Goal: Task Accomplishment & Management: Complete application form

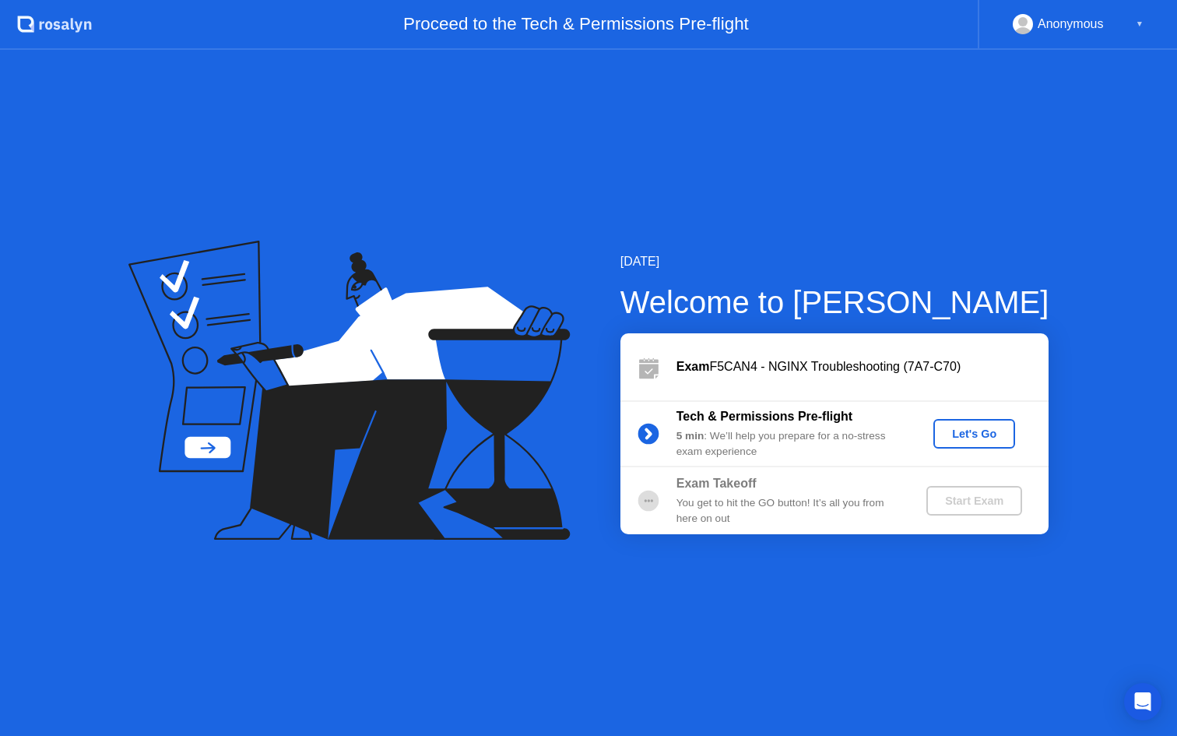
click at [975, 430] on div "Let's Go" at bounding box center [974, 433] width 69 height 12
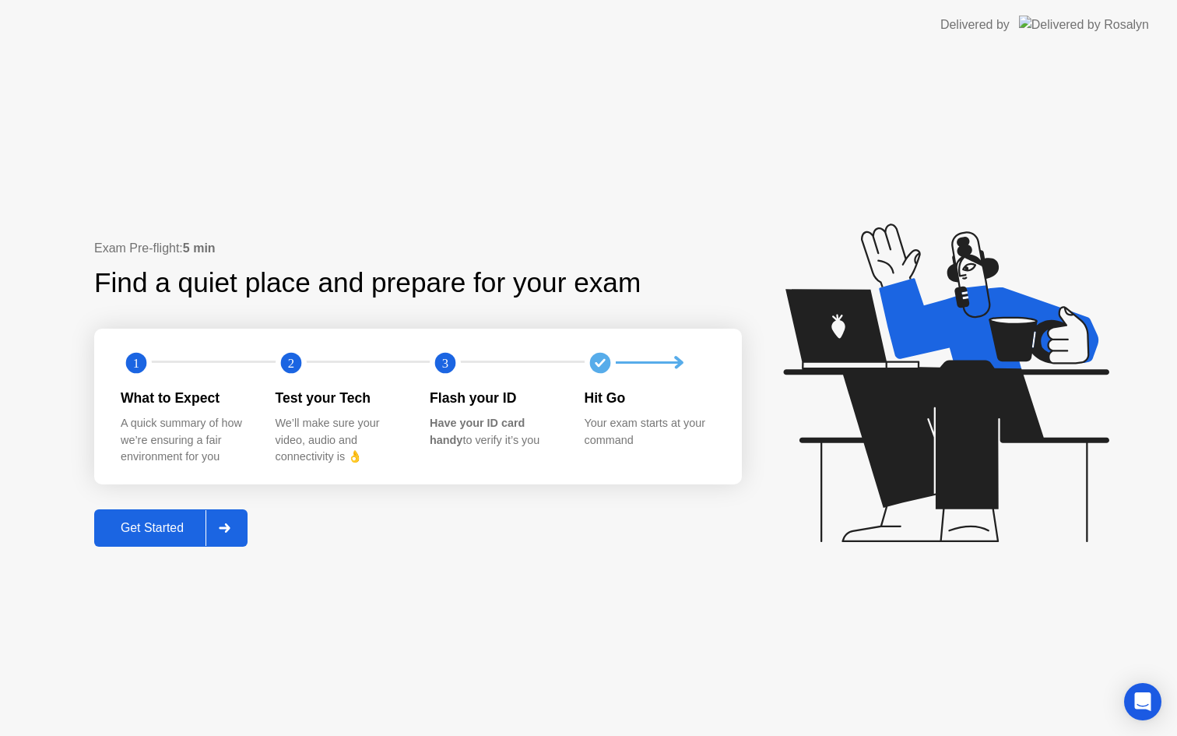
click at [157, 523] on div "Get Started" at bounding box center [152, 528] width 107 height 14
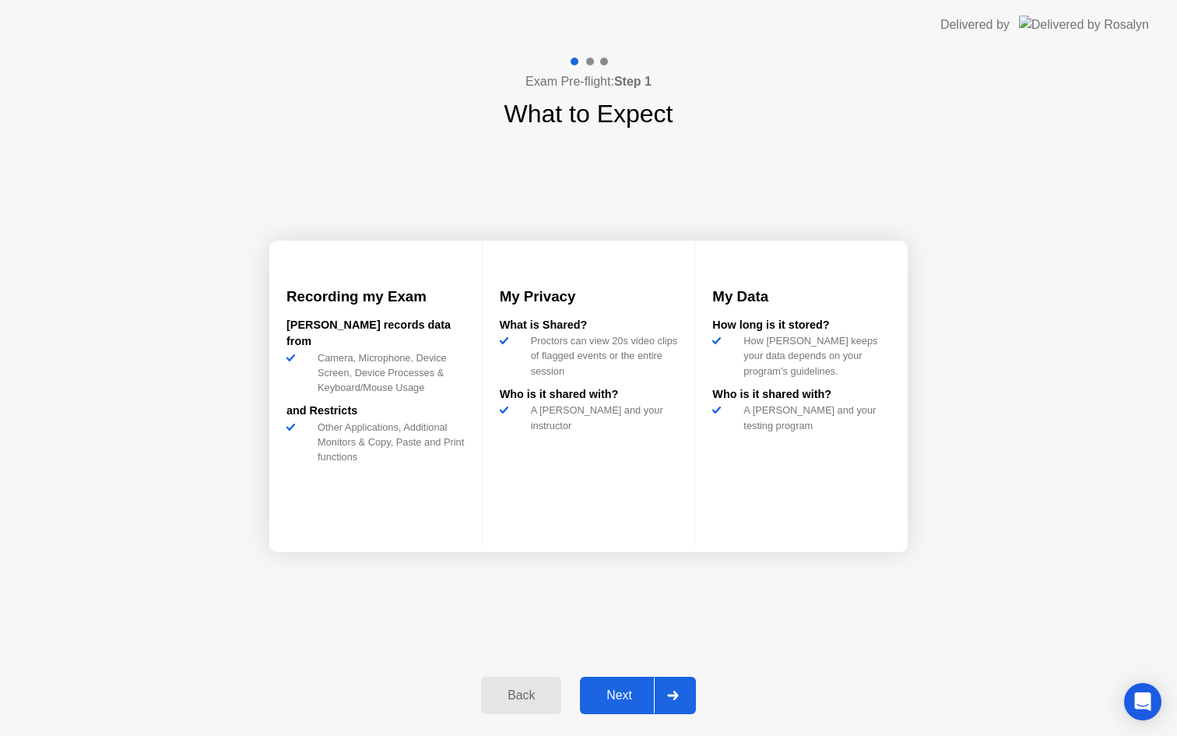
click at [613, 701] on div "Next" at bounding box center [619, 695] width 69 height 14
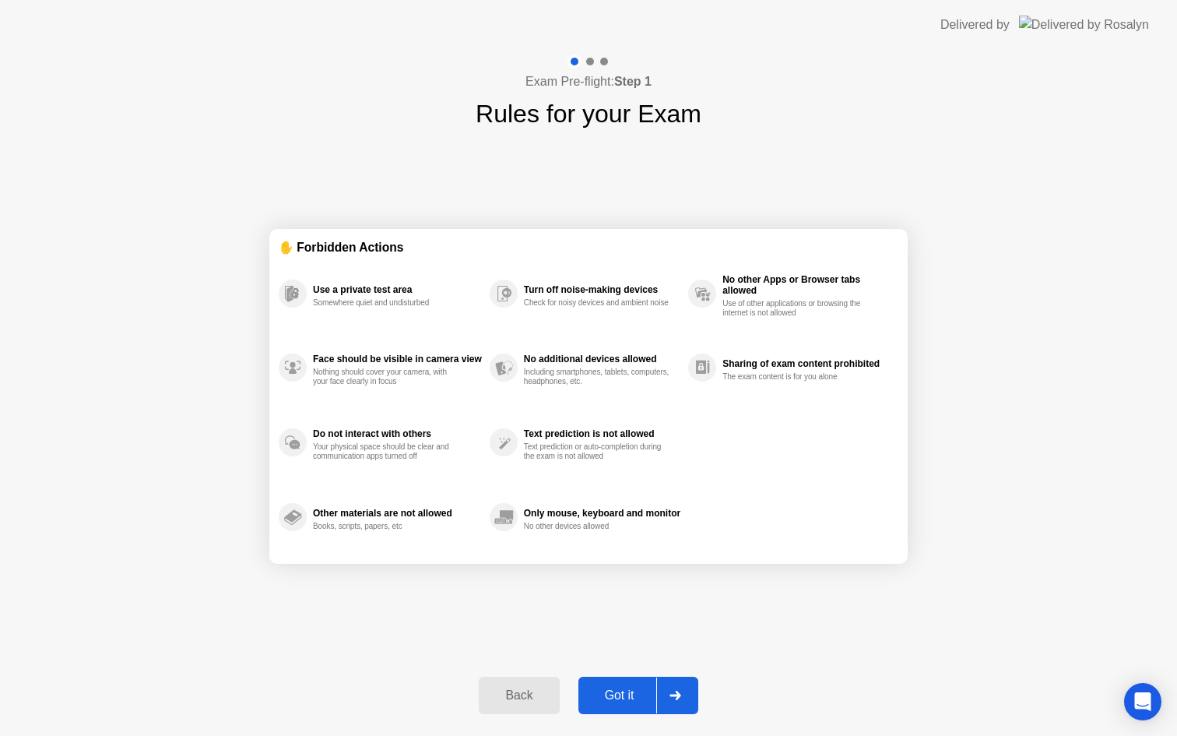
click at [629, 694] on div "Got it" at bounding box center [619, 695] width 73 height 14
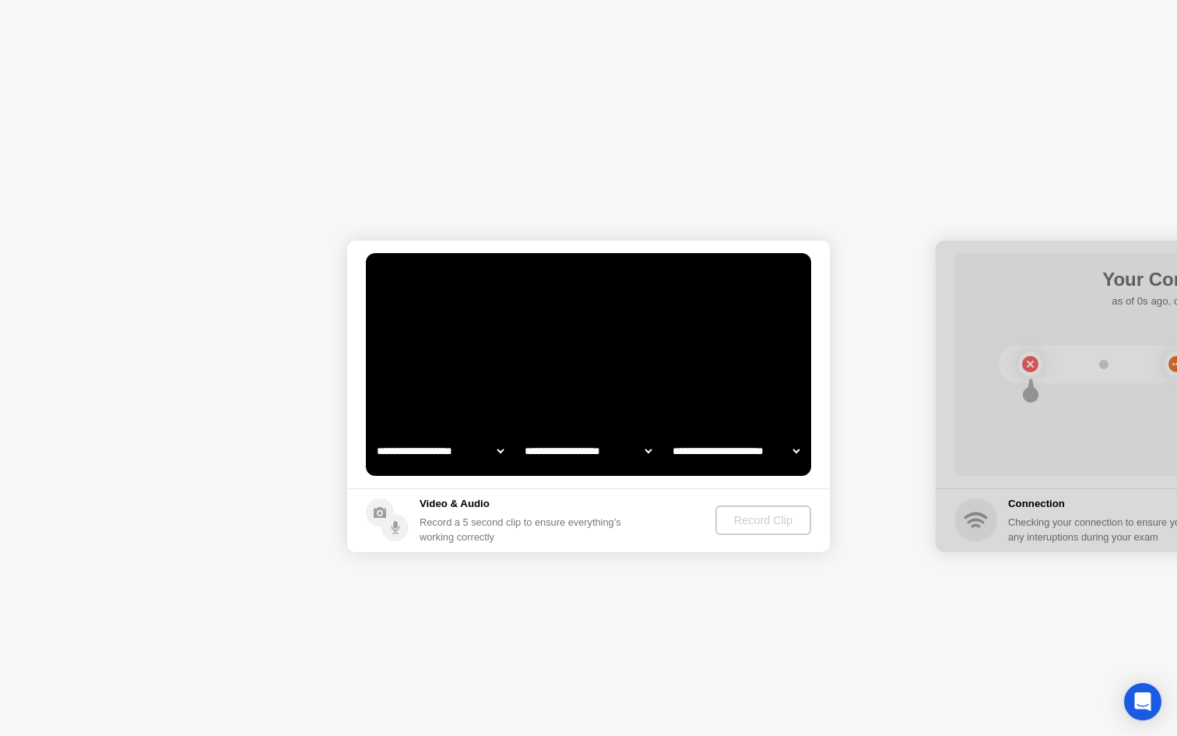
select select "**********"
select select "*******"
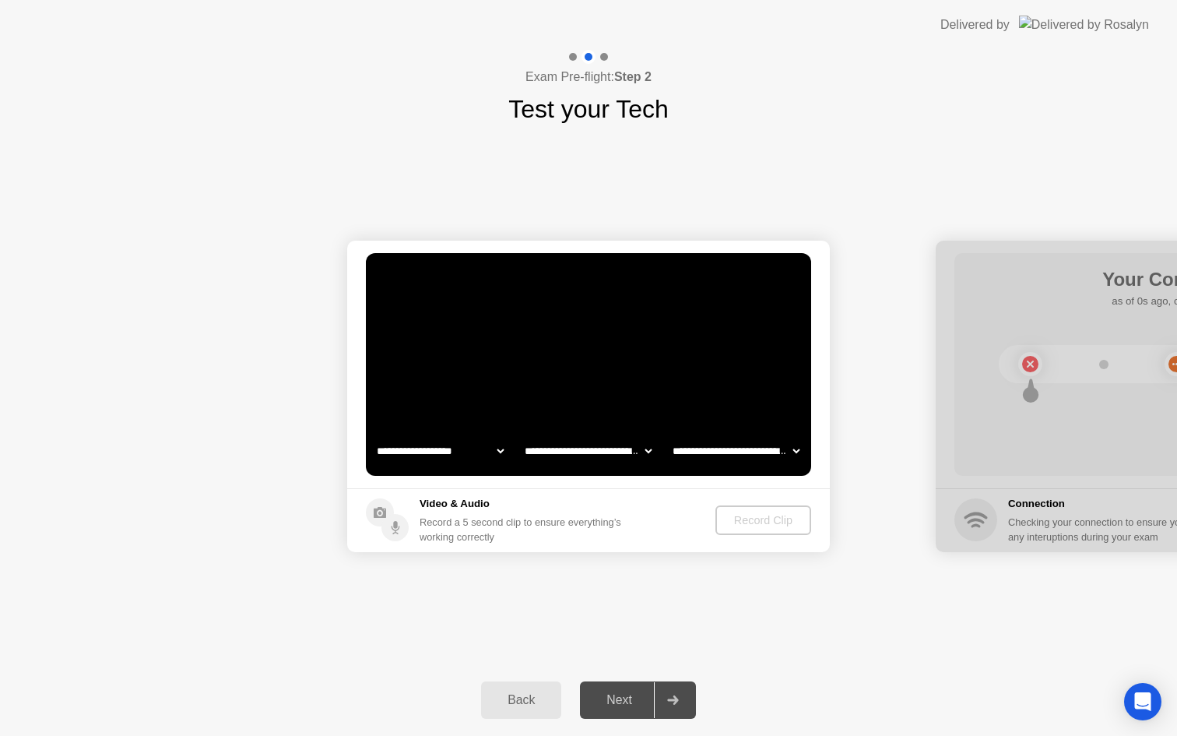
click at [500, 453] on select "**********" at bounding box center [440, 450] width 133 height 31
select select "**********"
click at [739, 515] on div "Record Clip" at bounding box center [763, 520] width 83 height 12
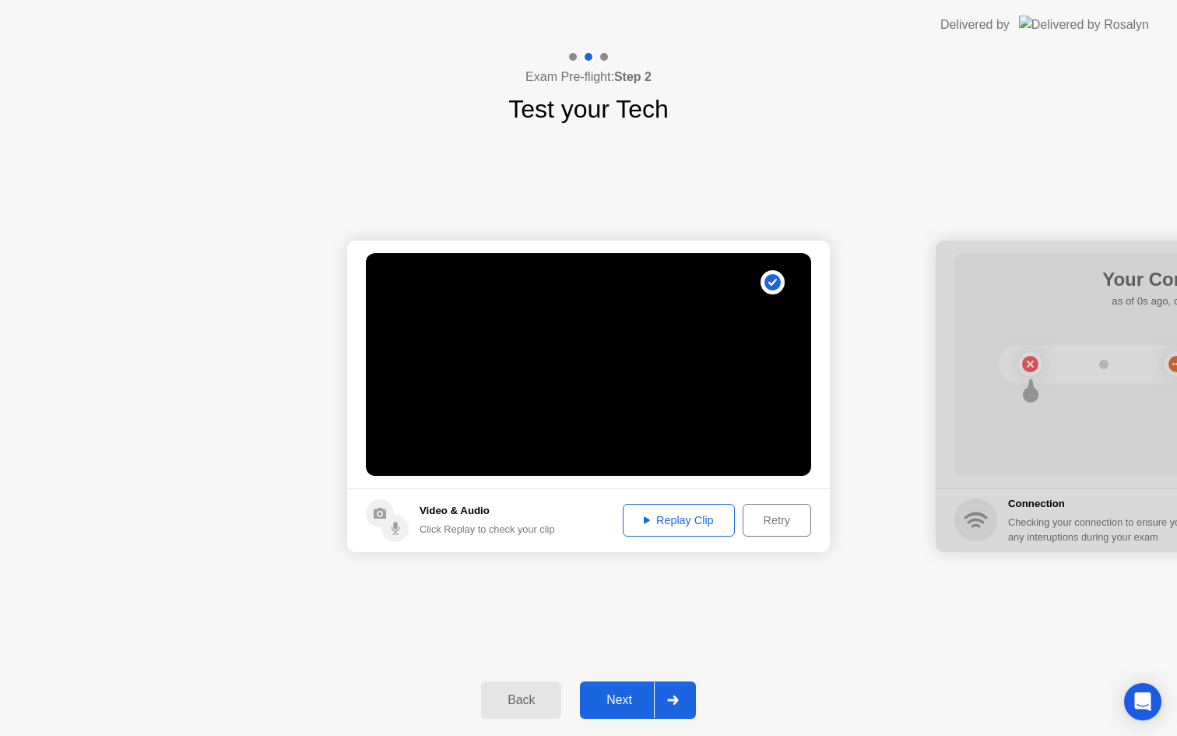
click at [624, 699] on div "Next" at bounding box center [619, 700] width 69 height 14
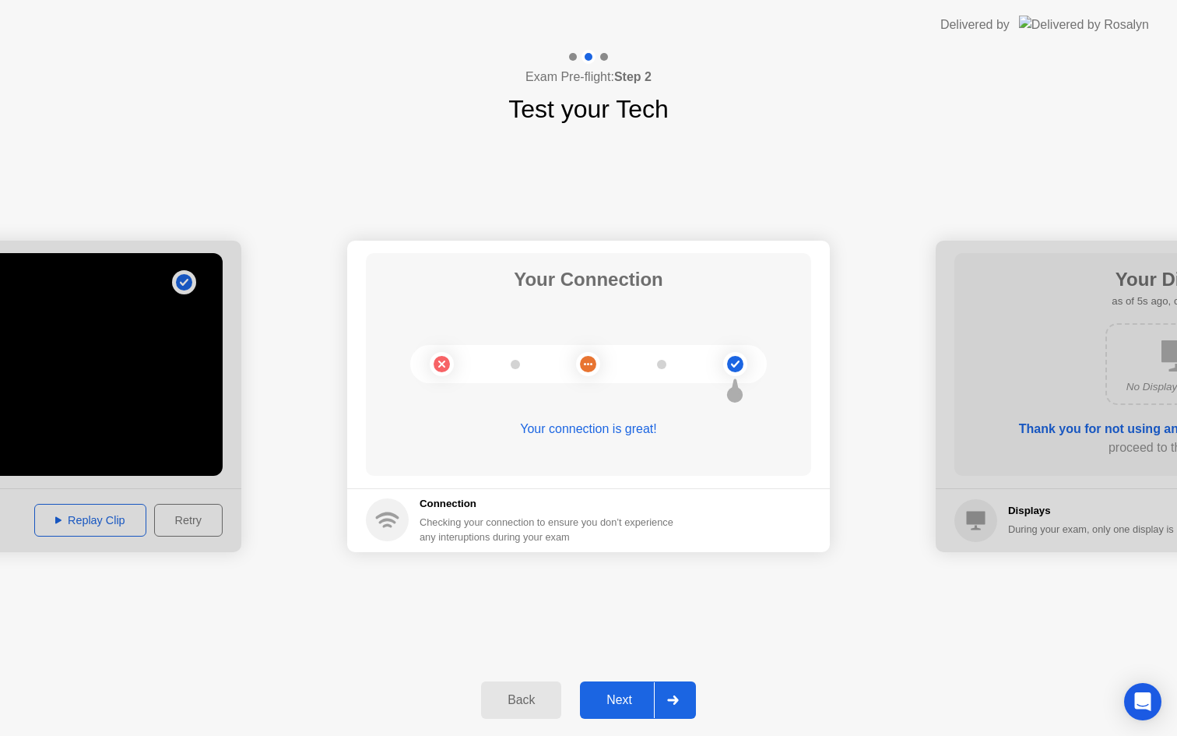
click at [623, 701] on div "Next" at bounding box center [619, 700] width 69 height 14
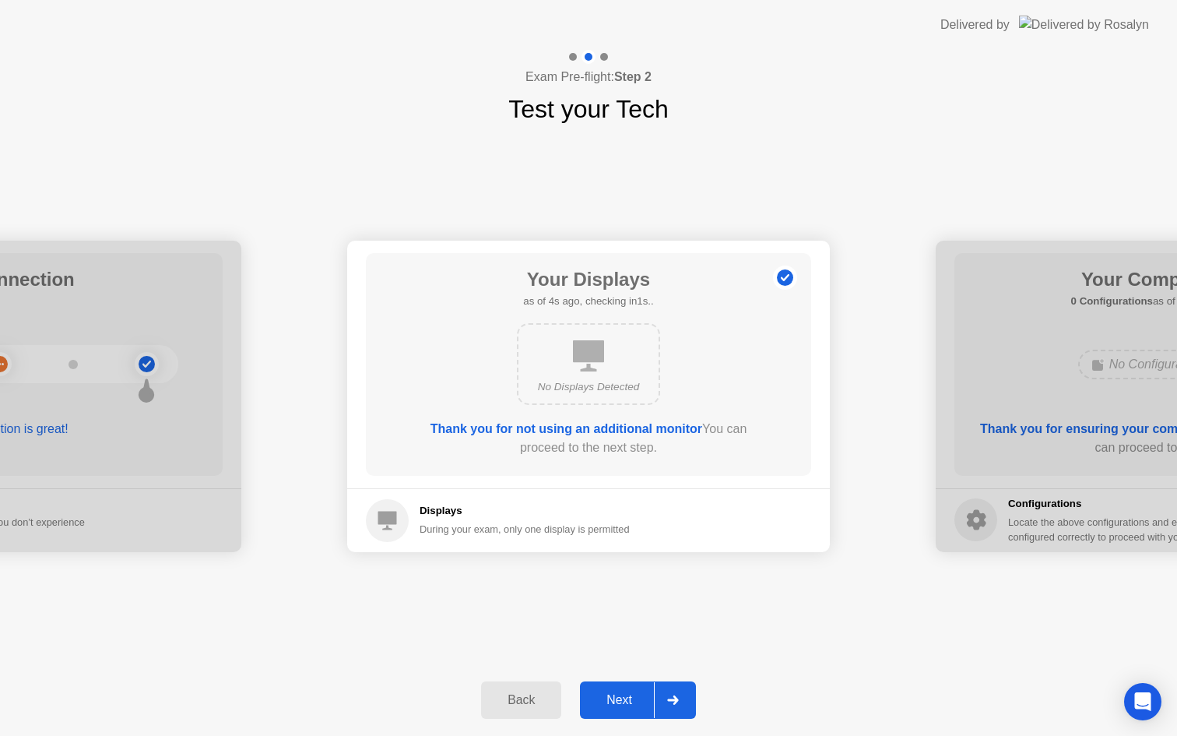
click at [624, 701] on div "Next" at bounding box center [619, 700] width 69 height 14
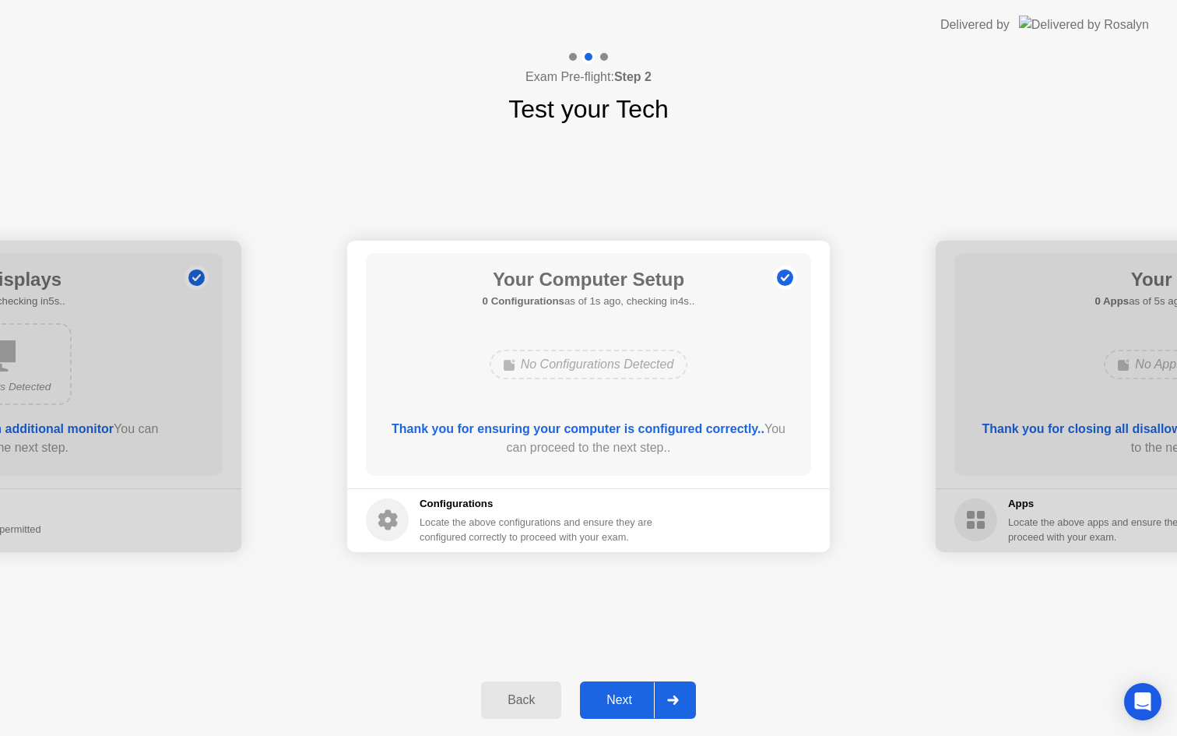
click at [624, 696] on div "Next" at bounding box center [619, 700] width 69 height 14
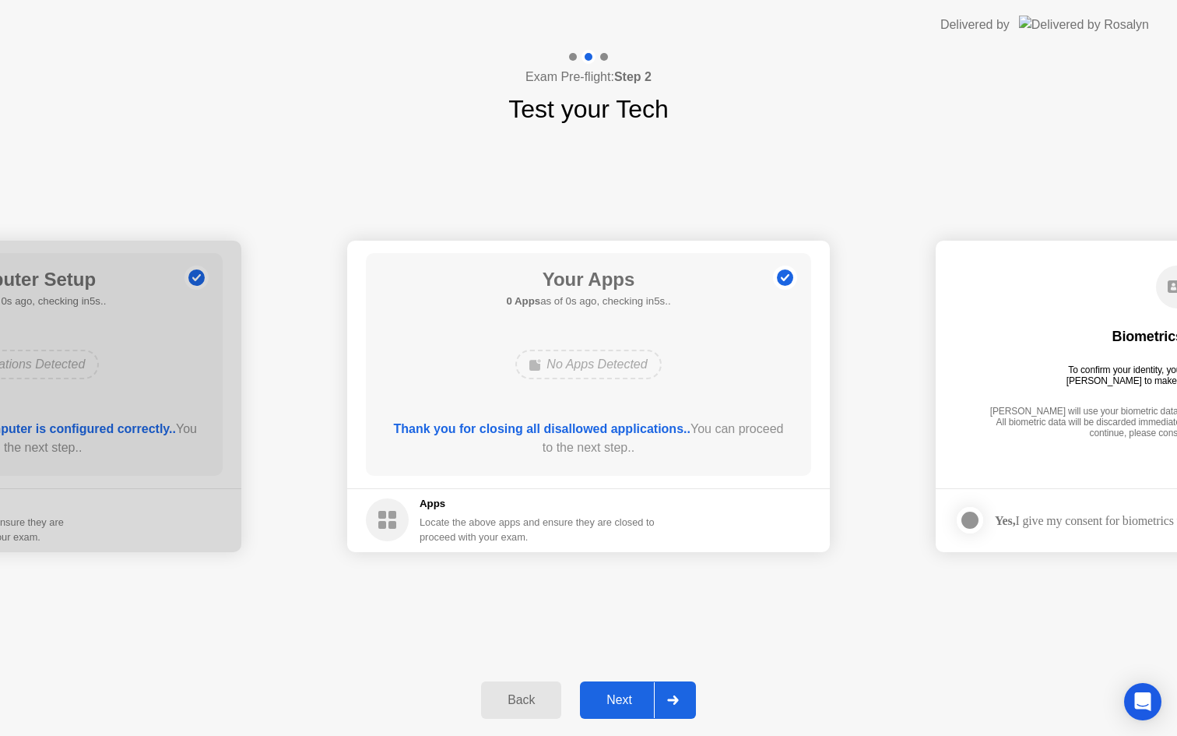
click at [624, 697] on div "Next" at bounding box center [619, 700] width 69 height 14
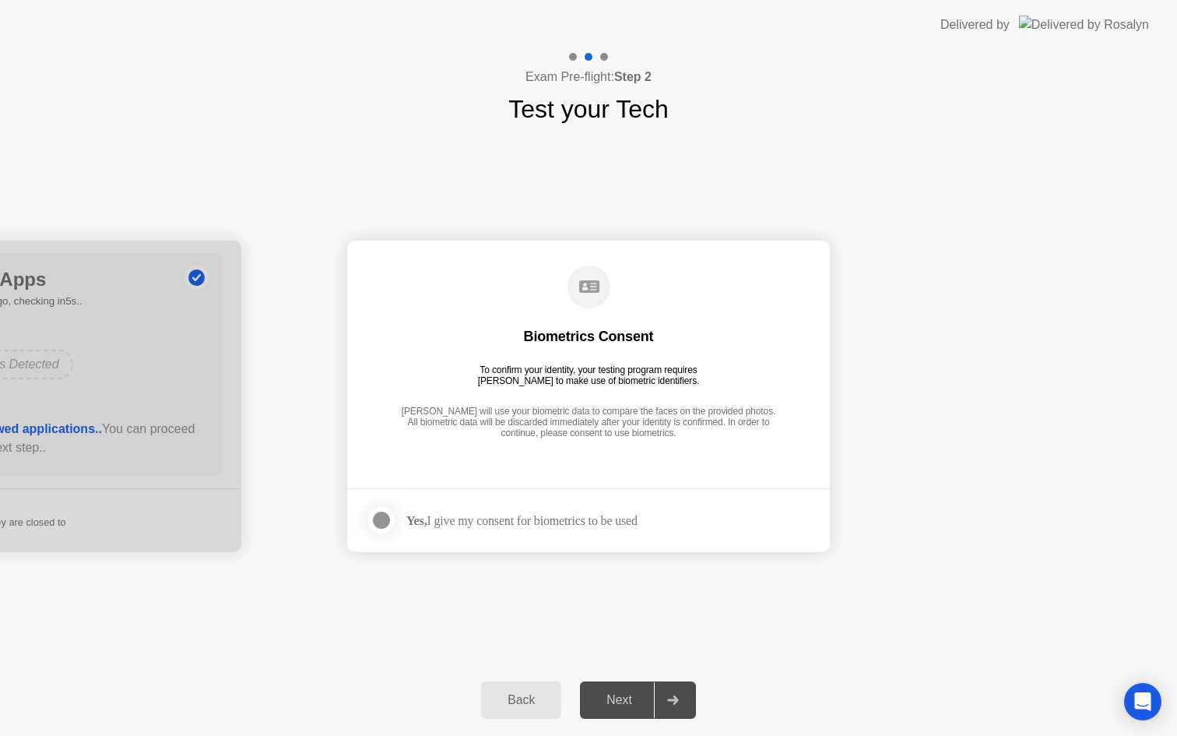
click at [384, 521] on div at bounding box center [381, 520] width 19 height 19
click at [626, 696] on div "Next" at bounding box center [619, 700] width 69 height 14
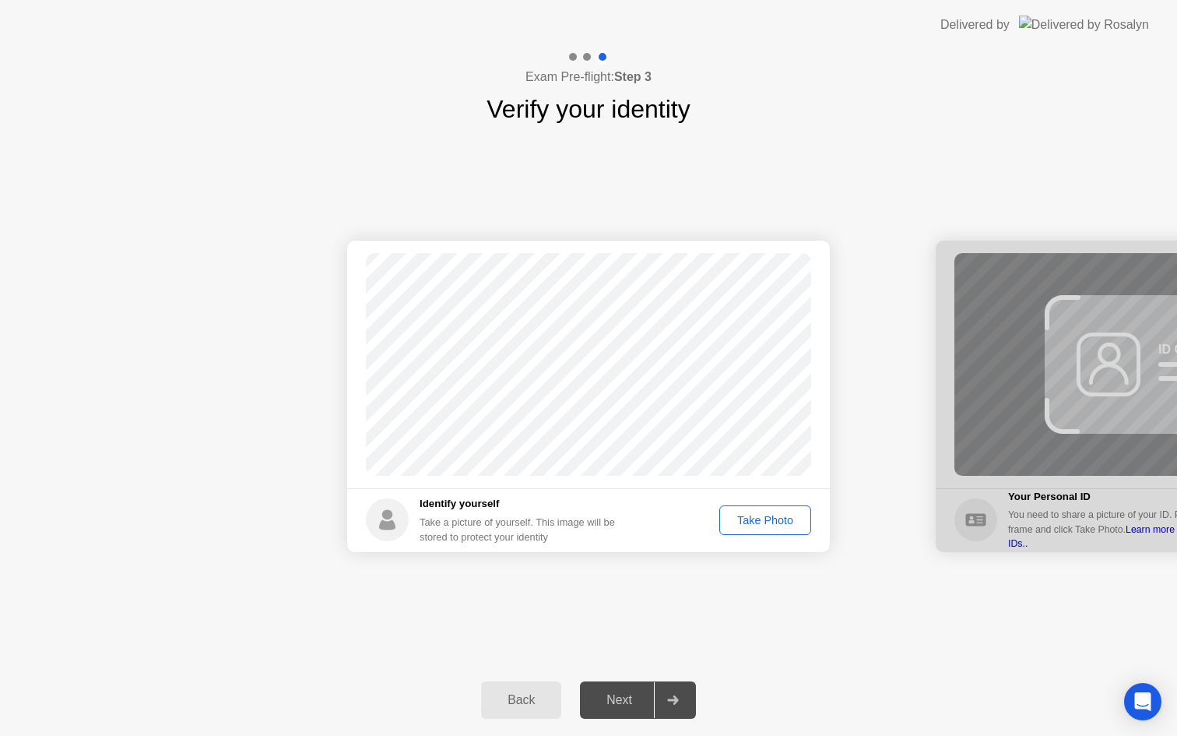
click at [754, 524] on div "Take Photo" at bounding box center [765, 520] width 81 height 12
click at [636, 695] on div "Next" at bounding box center [619, 700] width 69 height 14
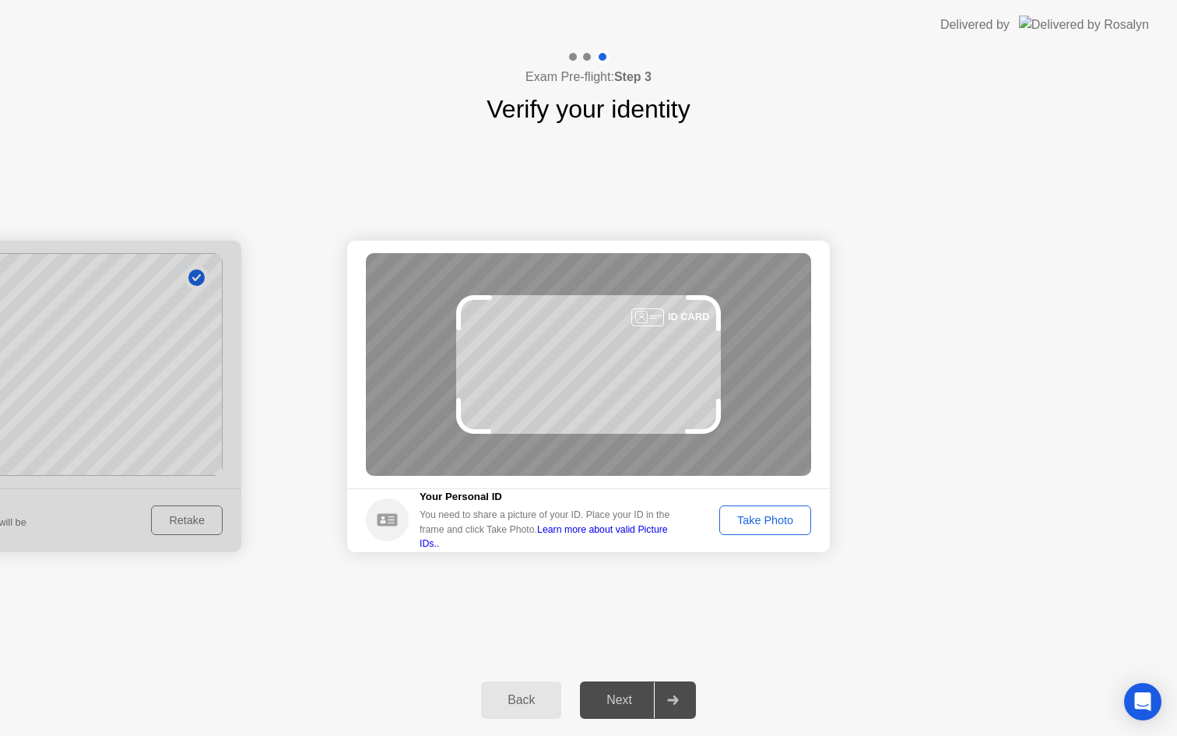
click at [786, 526] on div "Take Photo" at bounding box center [765, 520] width 81 height 12
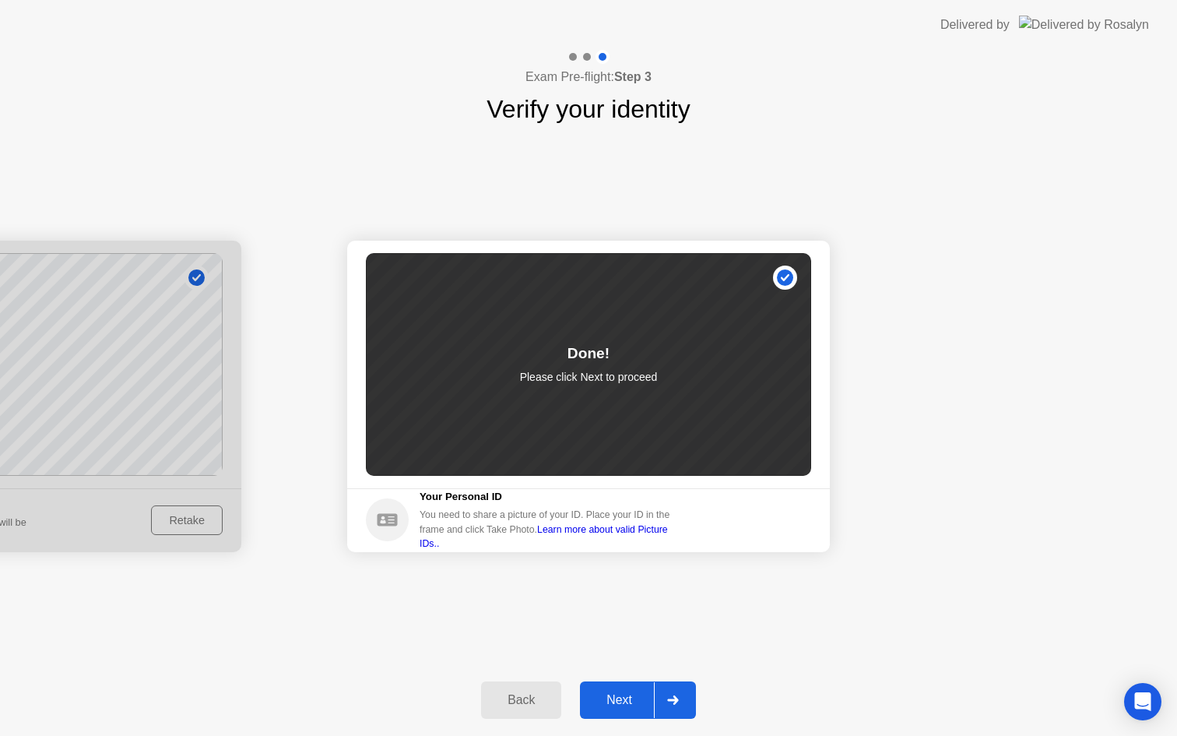
click at [620, 700] on div "Next" at bounding box center [619, 700] width 69 height 14
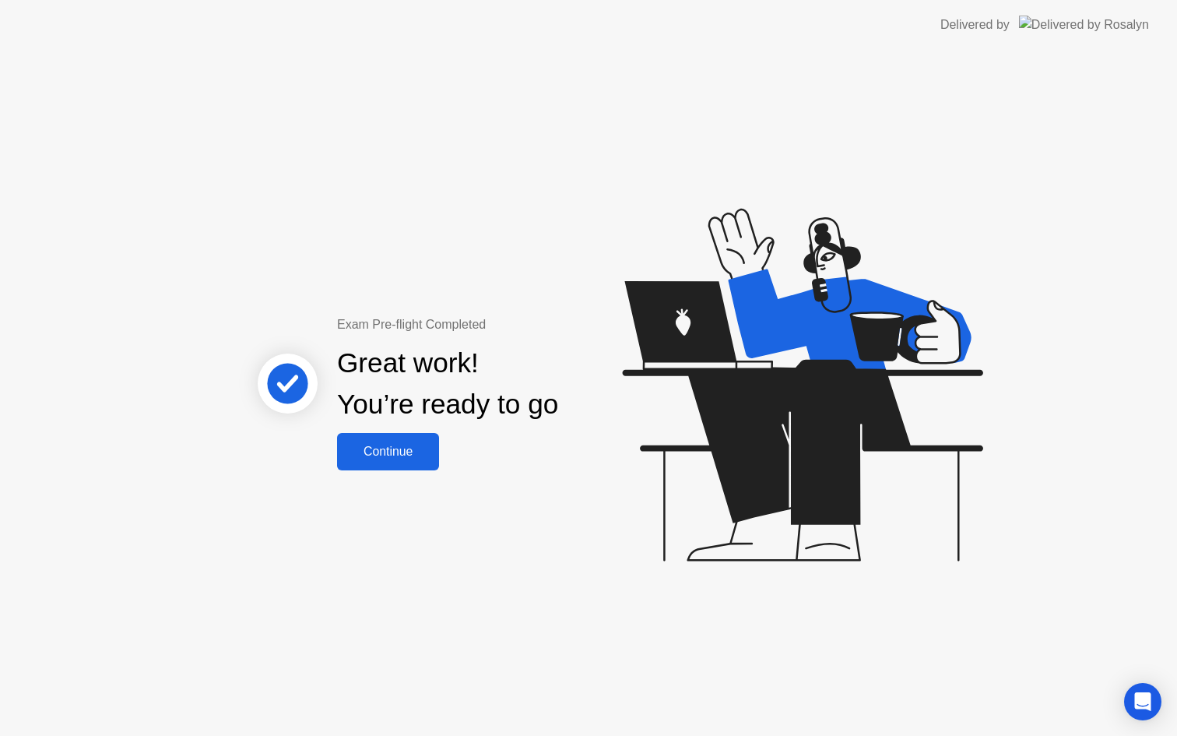
click at [405, 453] on div "Continue" at bounding box center [388, 452] width 93 height 14
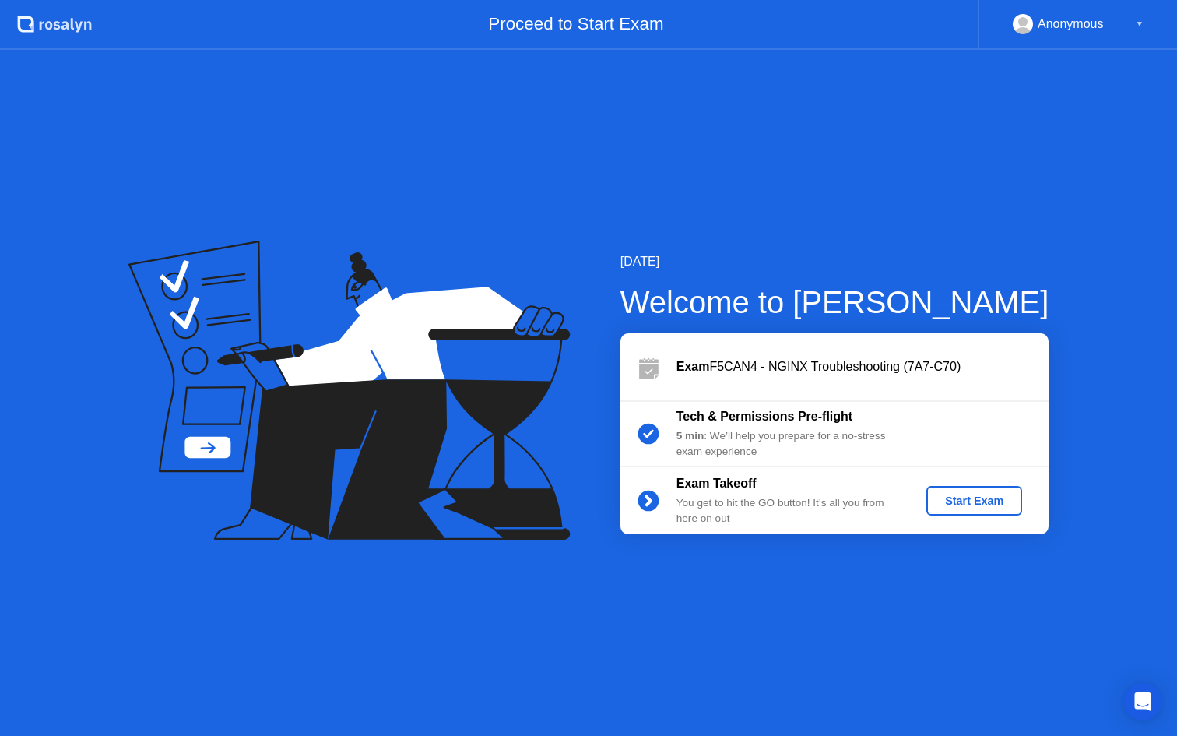
click at [949, 494] on div "Start Exam" at bounding box center [974, 500] width 83 height 12
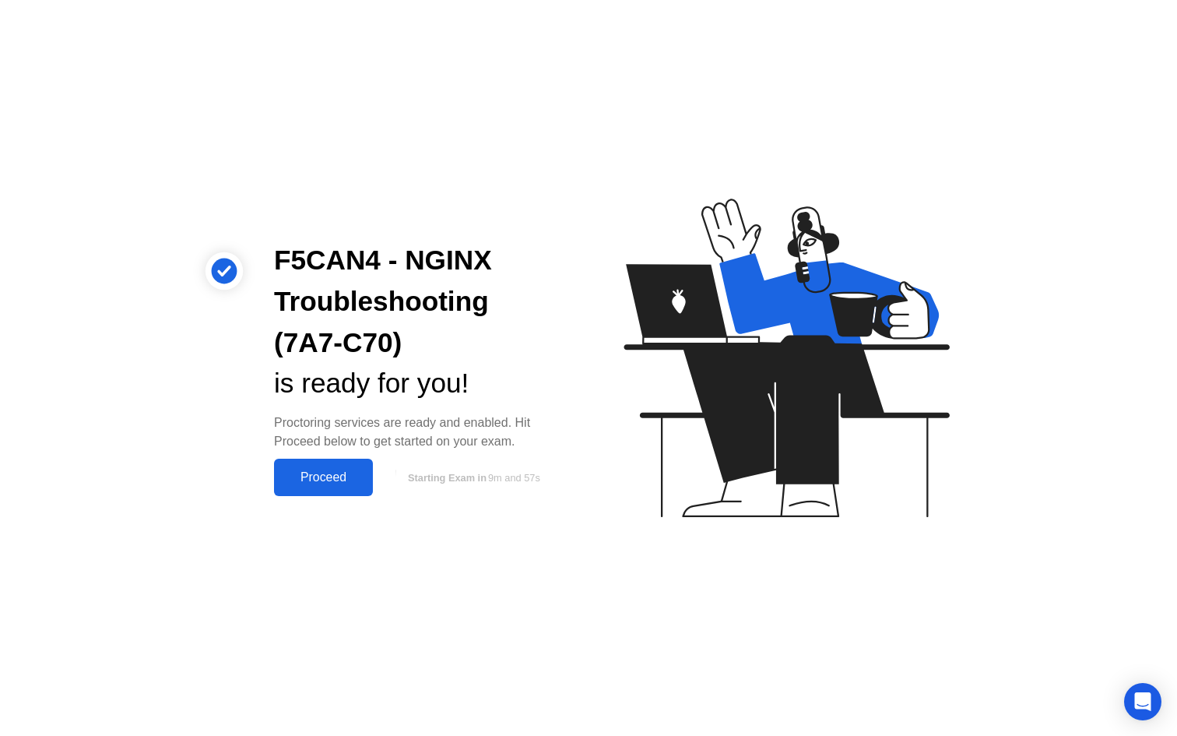
click at [353, 467] on button "Proceed" at bounding box center [323, 477] width 99 height 37
